Goal: Task Accomplishment & Management: Use online tool/utility

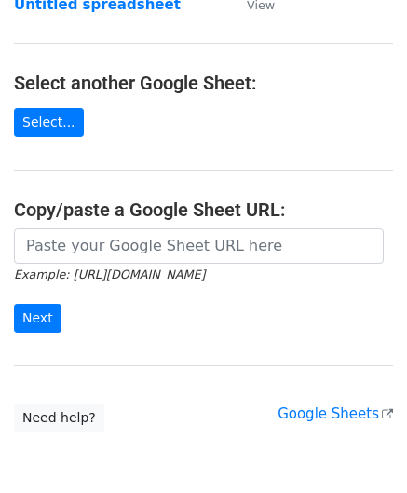
scroll to position [186, 0]
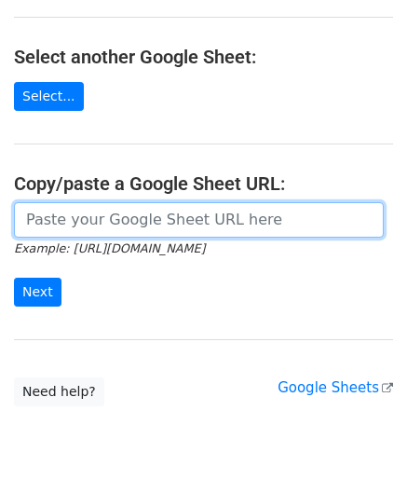
click at [92, 215] on input "url" at bounding box center [199, 219] width 370 height 35
paste input "[URL][DOMAIN_NAME]"
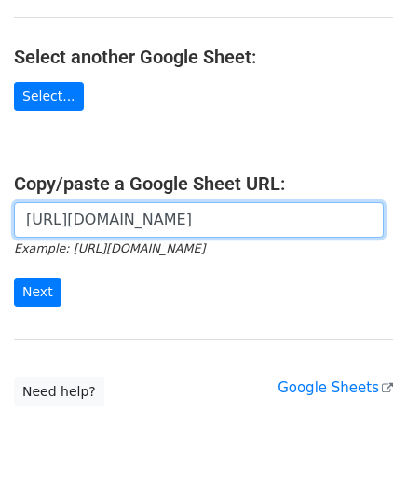
scroll to position [0, 406]
type input "[URL][DOMAIN_NAME]"
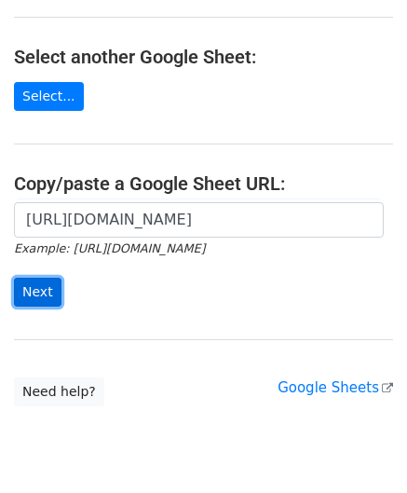
click at [43, 288] on input "Next" at bounding box center [38, 292] width 48 height 29
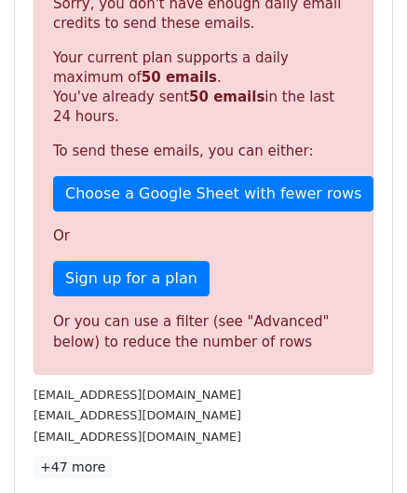
scroll to position [619, 0]
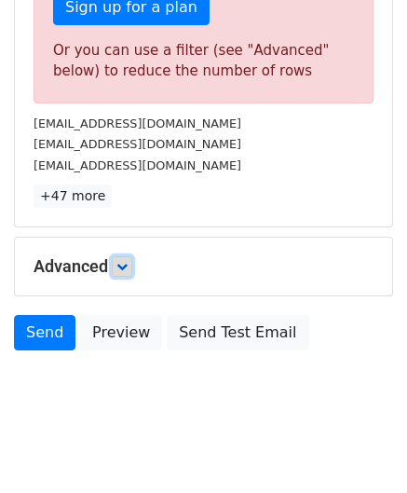
click at [128, 261] on icon at bounding box center [121, 266] width 11 height 11
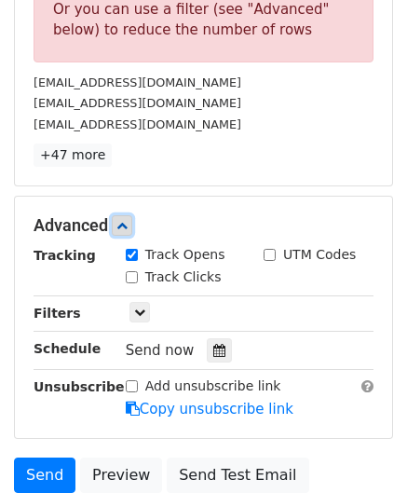
scroll to position [775, 0]
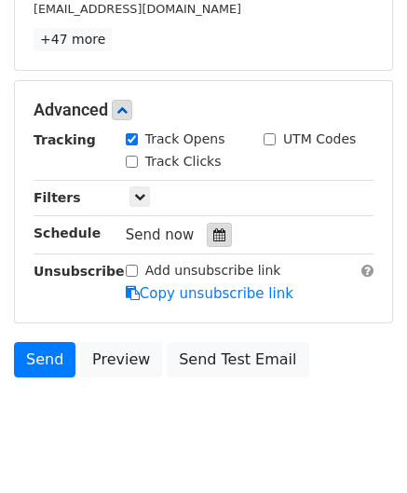
click at [213, 228] on icon at bounding box center [219, 234] width 12 height 13
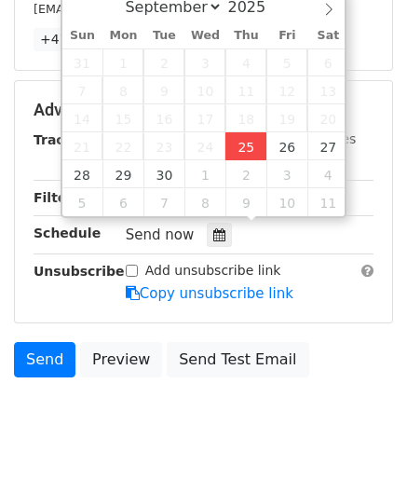
type input "2025-09-25 12:00"
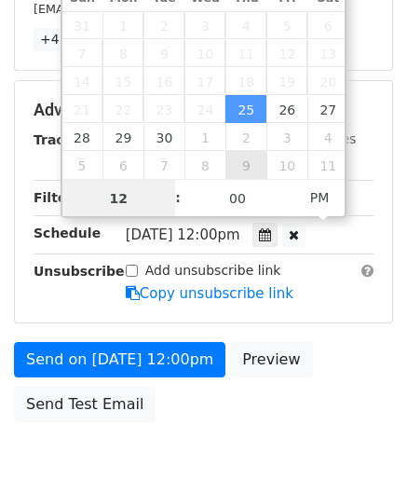
paste input "8"
type input "8"
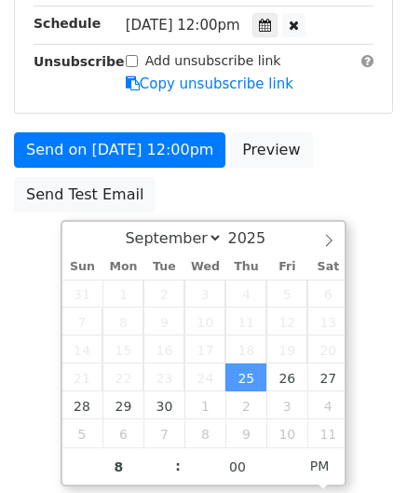
type input "2025-09-25 20:00"
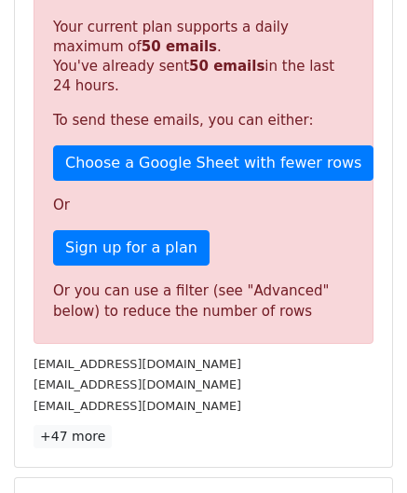
scroll to position [855, 0]
